Goal: Task Accomplishment & Management: Manage account settings

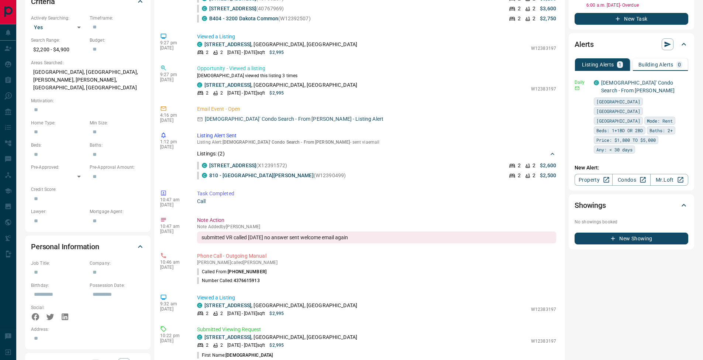
scroll to position [684, 0]
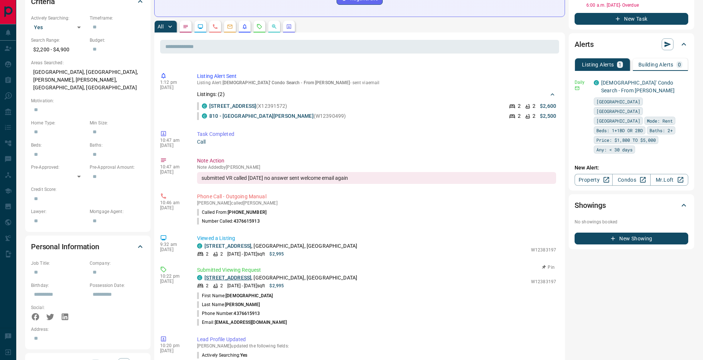
click at [251, 276] on link "[STREET_ADDRESS]" at bounding box center [228, 278] width 47 height 6
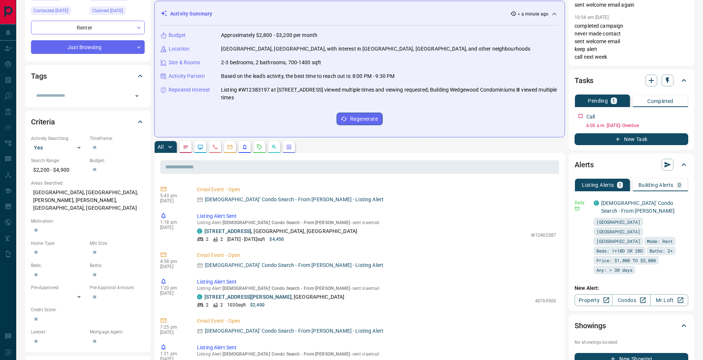
scroll to position [0, 0]
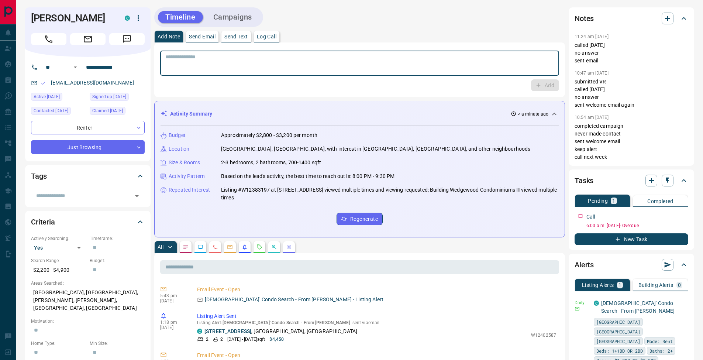
click at [276, 59] on textarea at bounding box center [359, 63] width 389 height 19
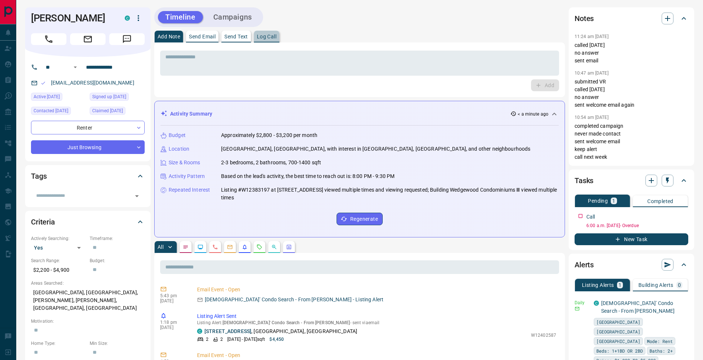
click at [268, 33] on button "Log Call" at bounding box center [266, 37] width 25 height 12
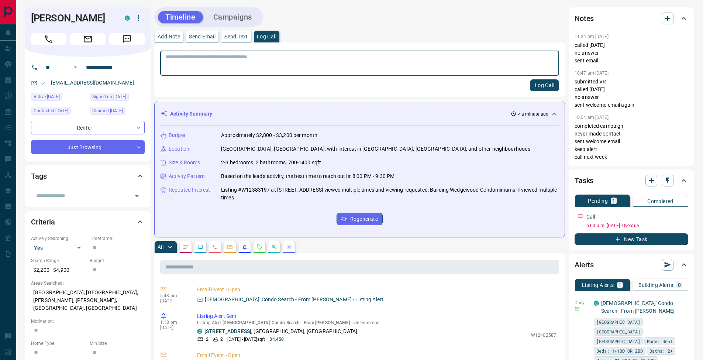
click at [555, 89] on button "Log Call" at bounding box center [544, 85] width 29 height 12
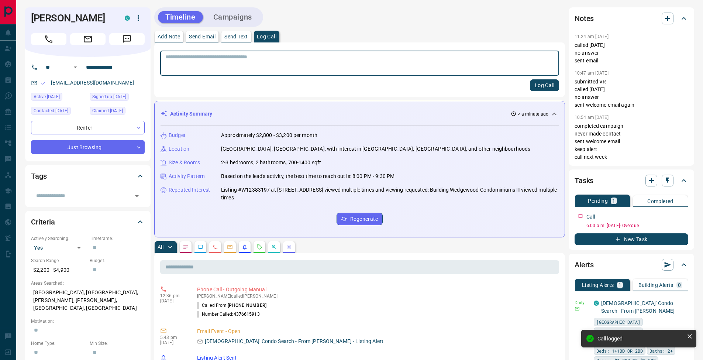
click at [176, 37] on p "Add Note" at bounding box center [169, 36] width 23 height 5
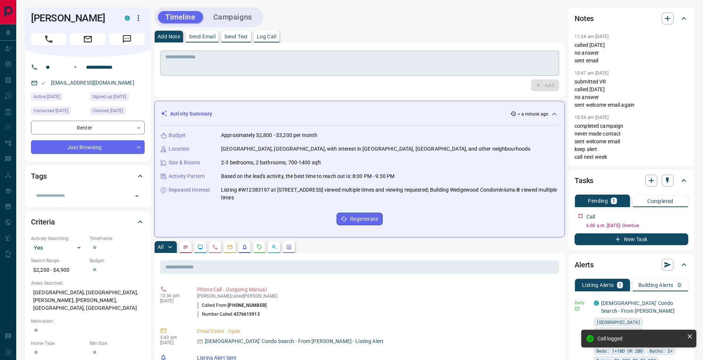
click at [183, 51] on div "* ​" at bounding box center [359, 63] width 399 height 25
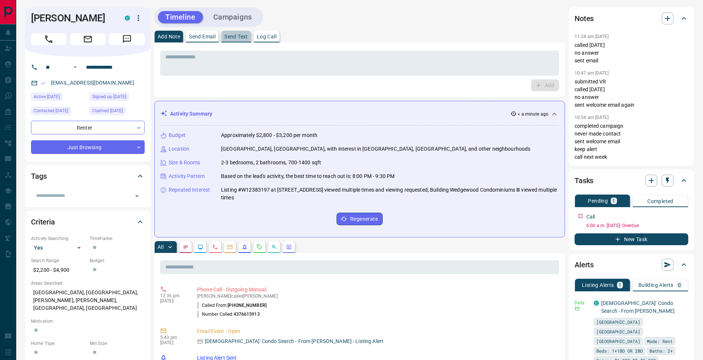
click at [235, 36] on p "Send Text" at bounding box center [236, 36] width 24 height 5
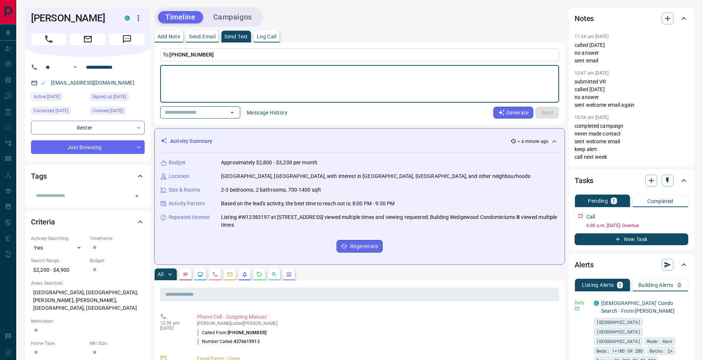
click at [281, 113] on button "Message History" at bounding box center [267, 113] width 49 height 12
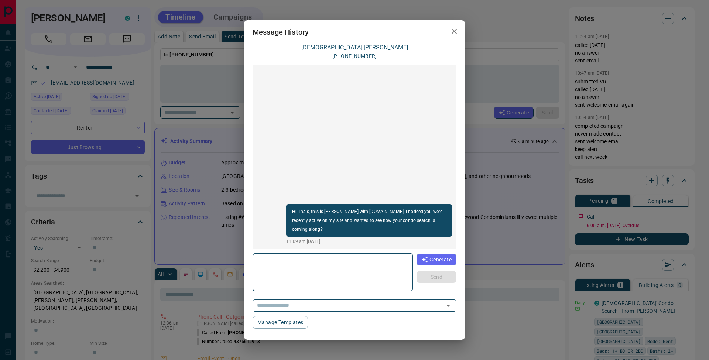
click at [452, 34] on icon "button" at bounding box center [453, 31] width 5 height 5
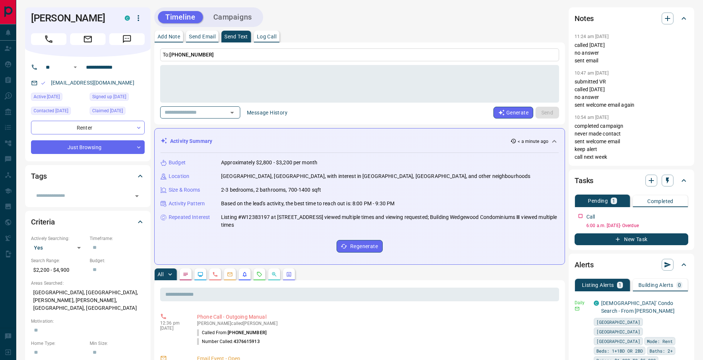
click at [173, 38] on p "Add Note" at bounding box center [169, 36] width 23 height 5
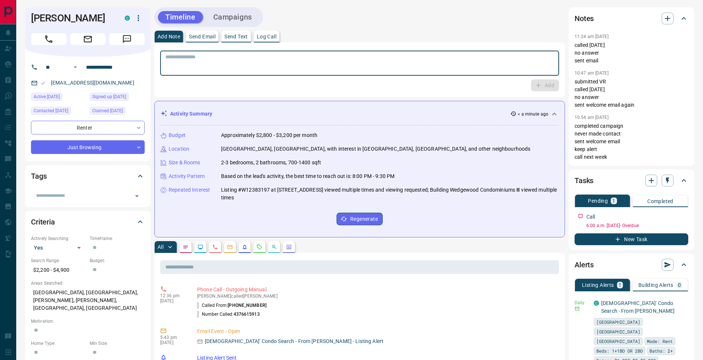
click at [183, 63] on textarea at bounding box center [359, 63] width 389 height 19
click at [172, 61] on textarea "**********" at bounding box center [359, 63] width 389 height 19
click at [168, 62] on textarea "**********" at bounding box center [359, 63] width 389 height 19
type textarea "**********"
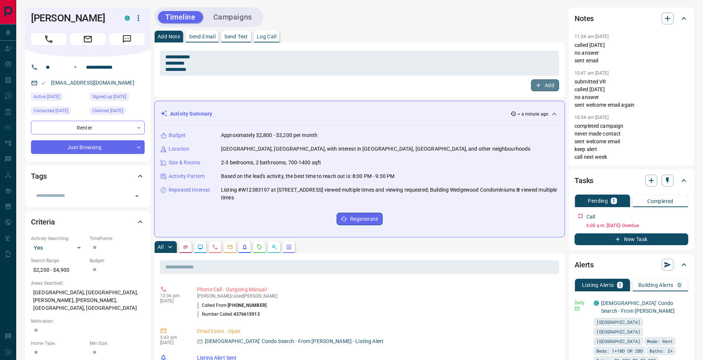
drag, startPoint x: 556, startPoint y: 88, endPoint x: 580, endPoint y: 127, distance: 45.6
click at [556, 88] on button "Add" at bounding box center [545, 85] width 28 height 12
click at [685, 215] on icon "button" at bounding box center [684, 215] width 6 height 6
click at [679, 230] on li "Edit" at bounding box center [672, 228] width 32 height 11
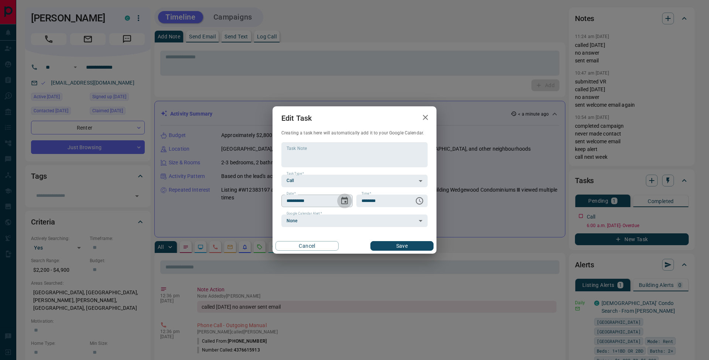
click at [343, 201] on icon "Choose date, selected date is Sep 15, 2025" at bounding box center [344, 200] width 9 height 9
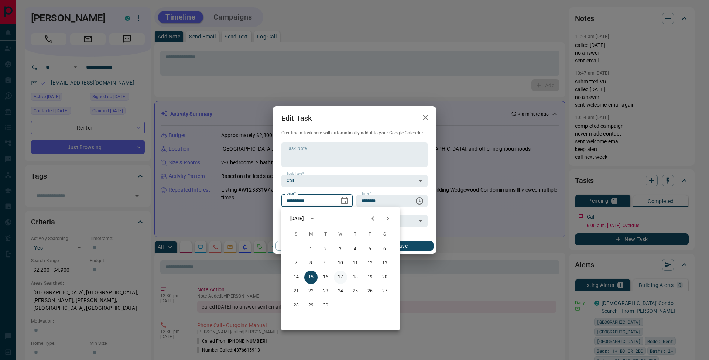
click at [337, 276] on button "17" at bounding box center [340, 277] width 13 height 13
type input "**********"
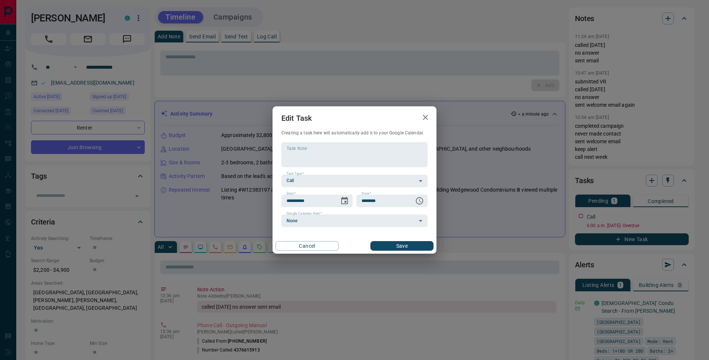
click at [409, 245] on button "Save" at bounding box center [401, 246] width 63 height 10
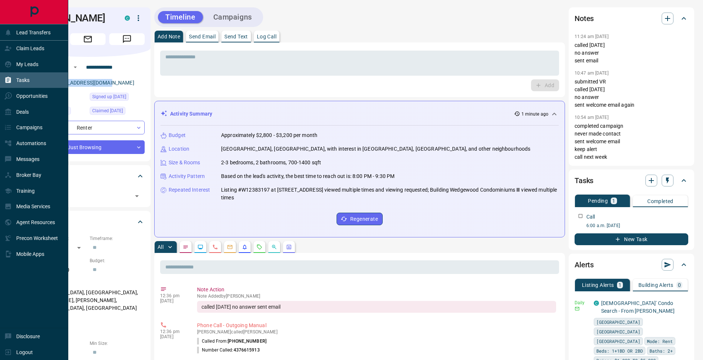
click at [7, 79] on icon at bounding box center [9, 80] width 6 height 6
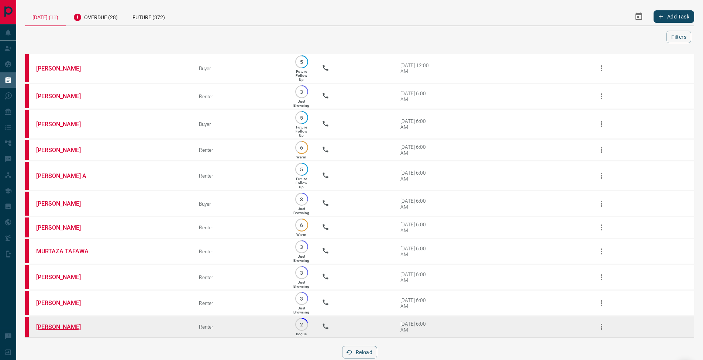
click at [61, 330] on link "[PERSON_NAME]" at bounding box center [63, 326] width 55 height 7
